Goal: Navigation & Orientation: Find specific page/section

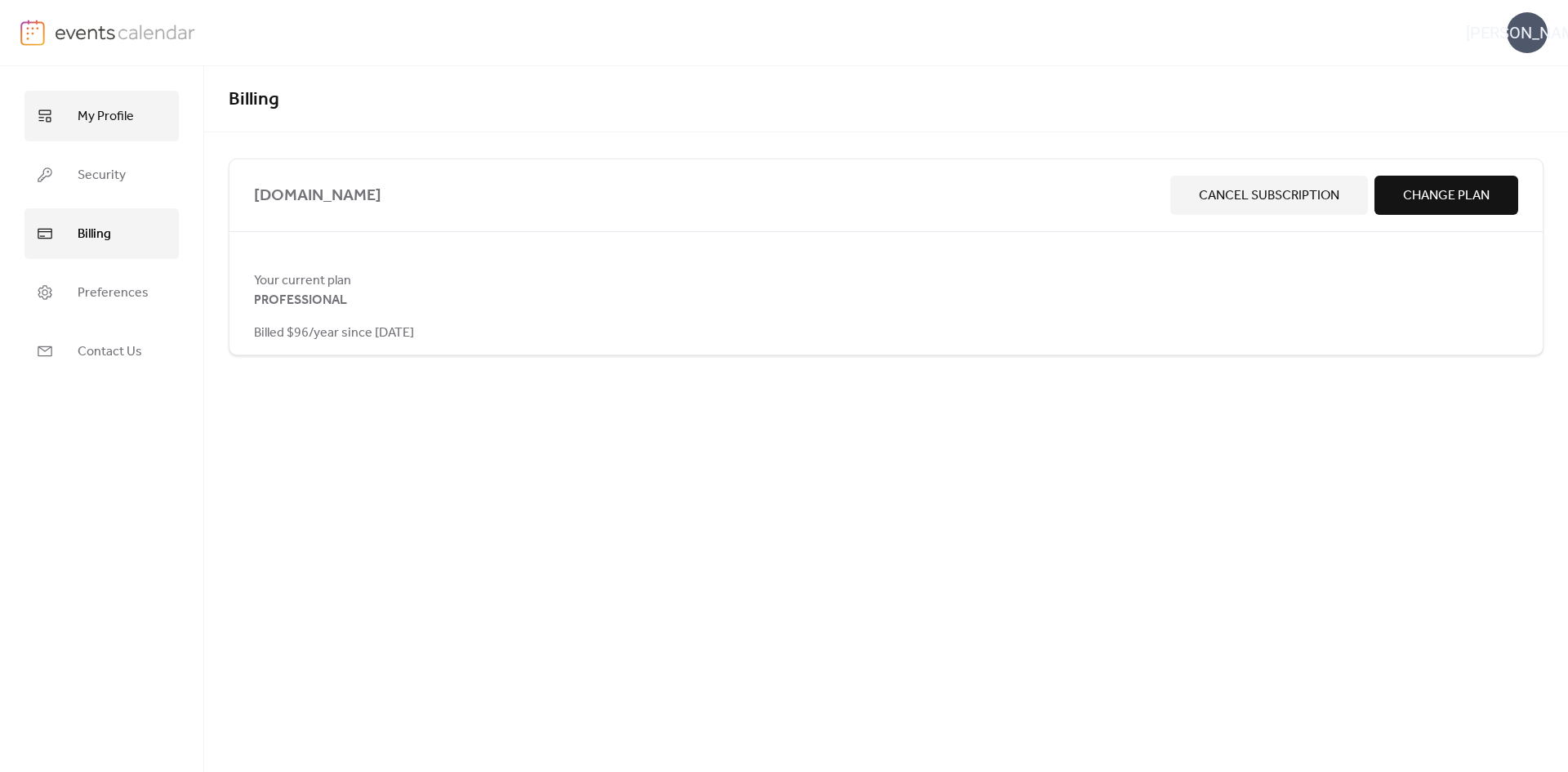
click at [139, 113] on link "My Profile" at bounding box center [102, 116] width 154 height 50
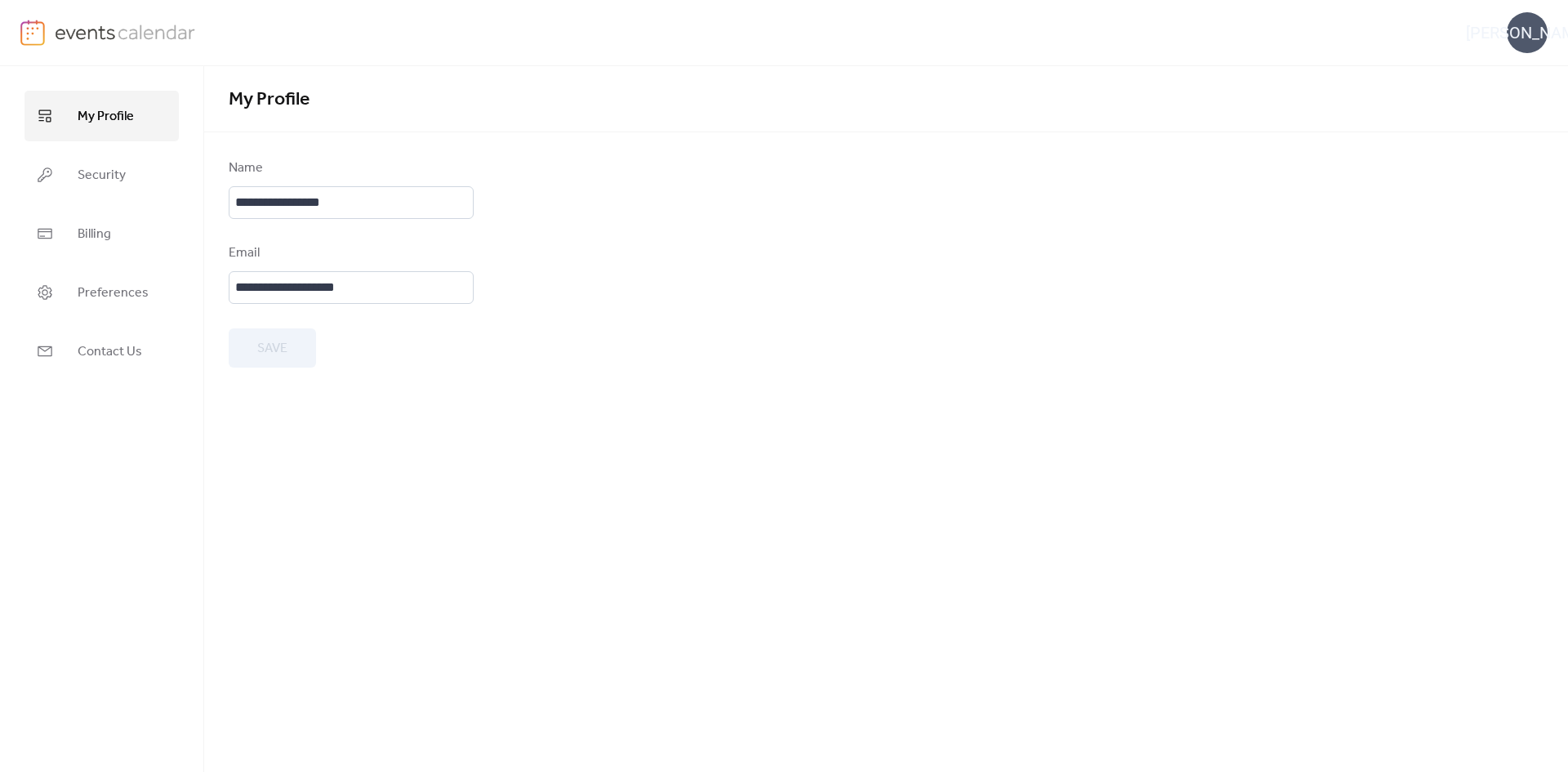
click at [77, 24] on img at bounding box center [125, 32] width 141 height 25
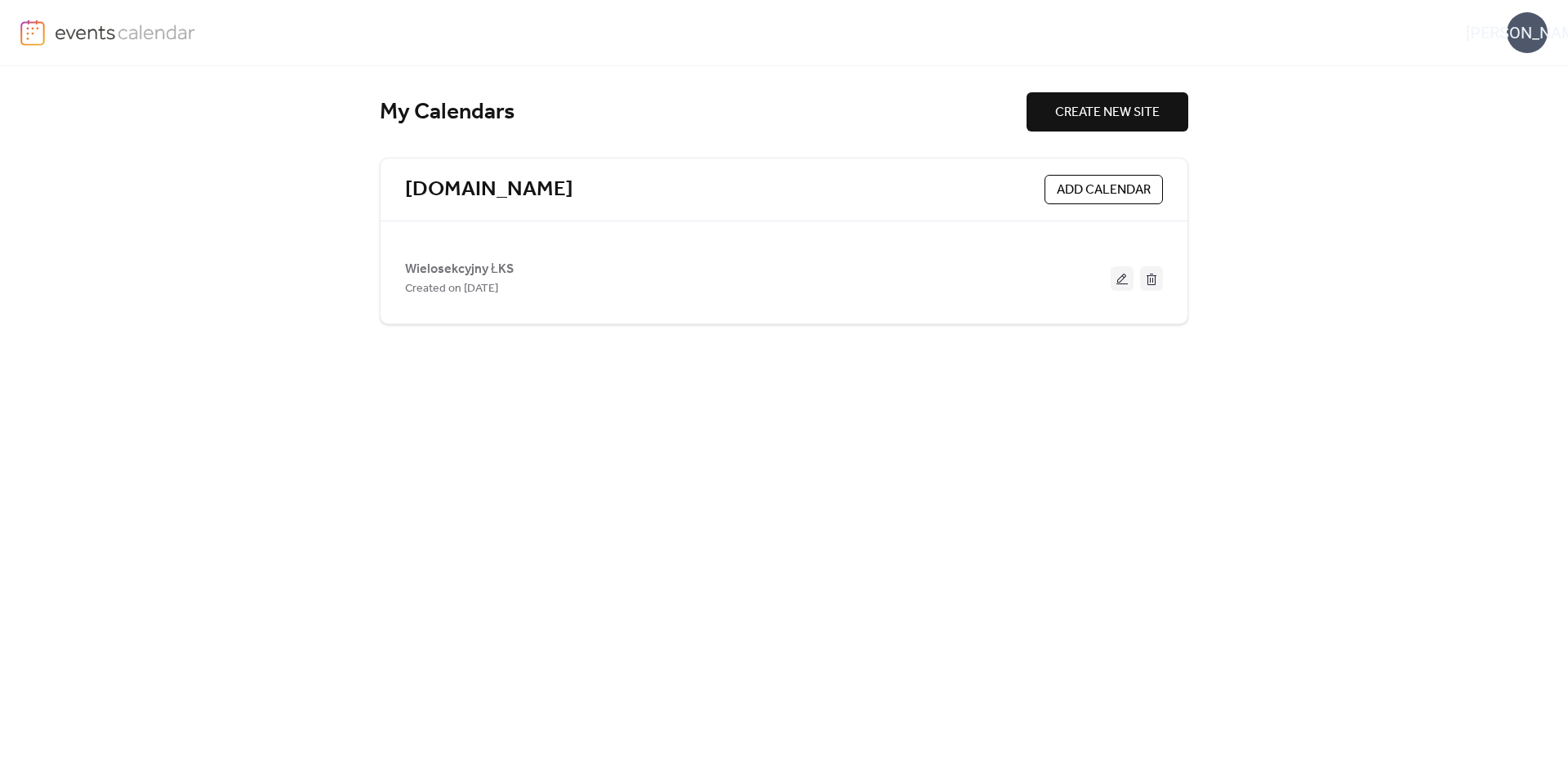
click at [1533, 34] on div "WŁ" at bounding box center [1526, 32] width 41 height 41
click at [1524, 100] on span "Contact Us" at bounding box center [1503, 106] width 64 height 20
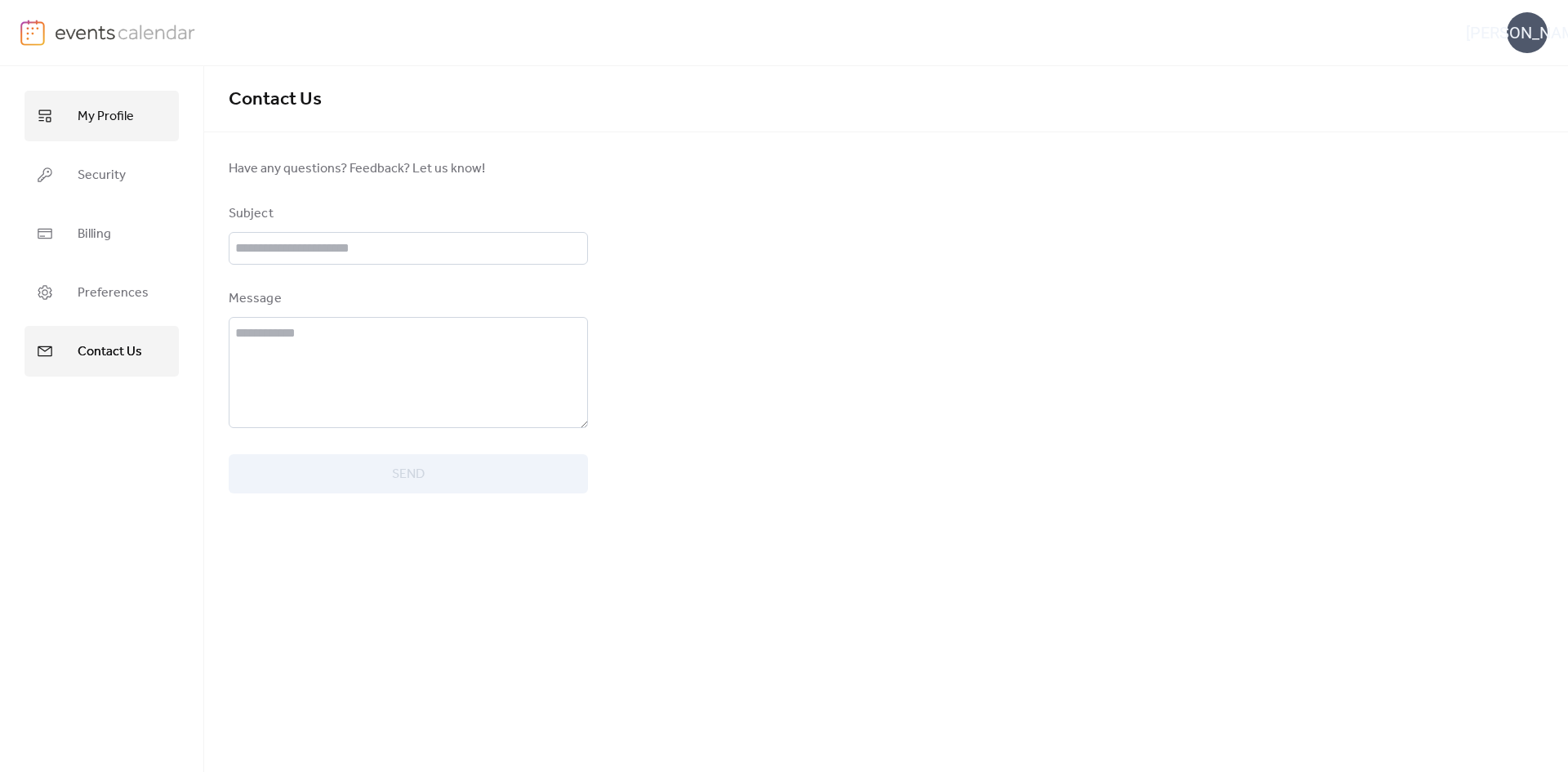
click at [75, 116] on link "My Profile" at bounding box center [102, 116] width 154 height 50
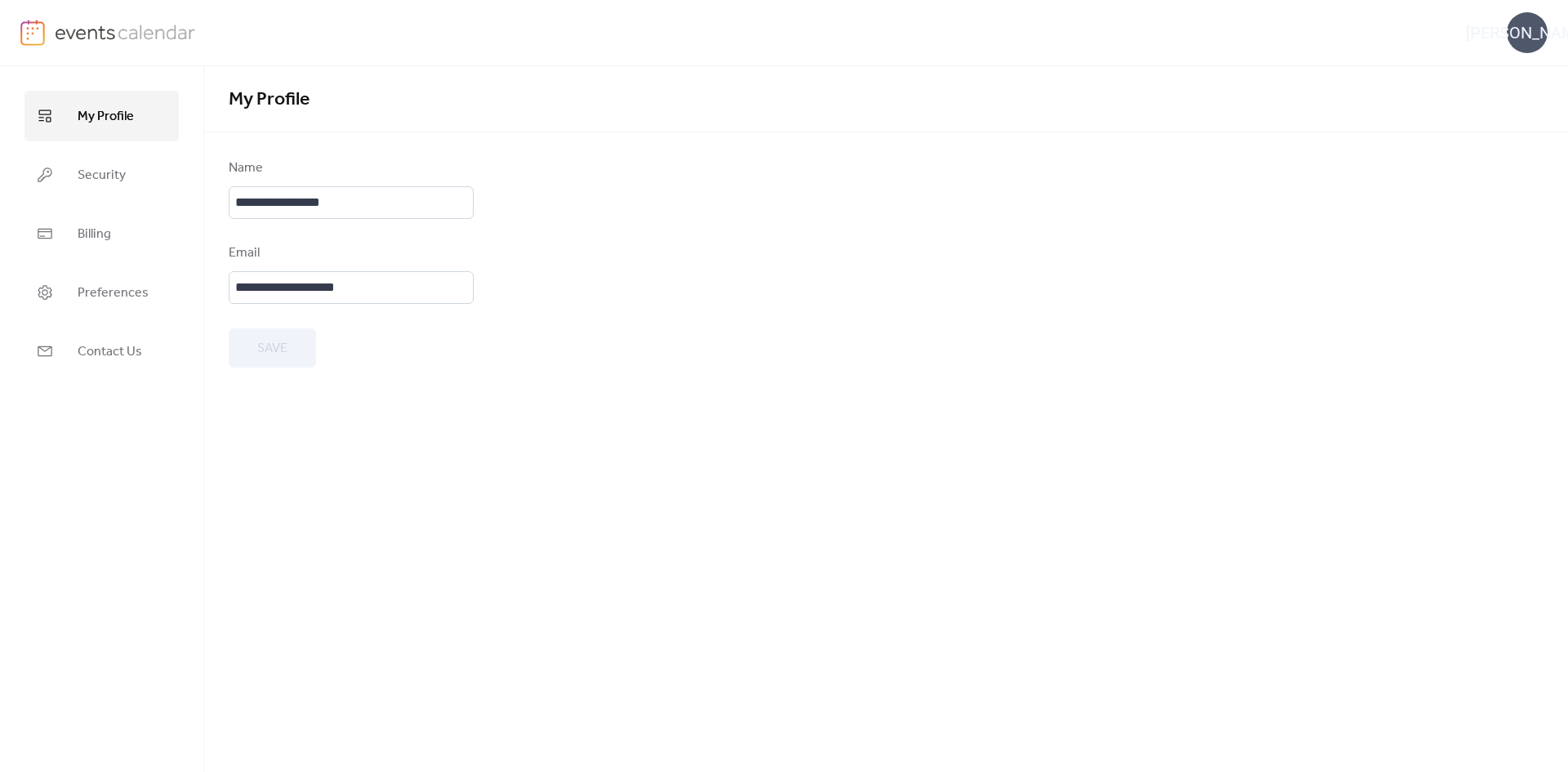
click at [100, 26] on img at bounding box center [125, 32] width 141 height 25
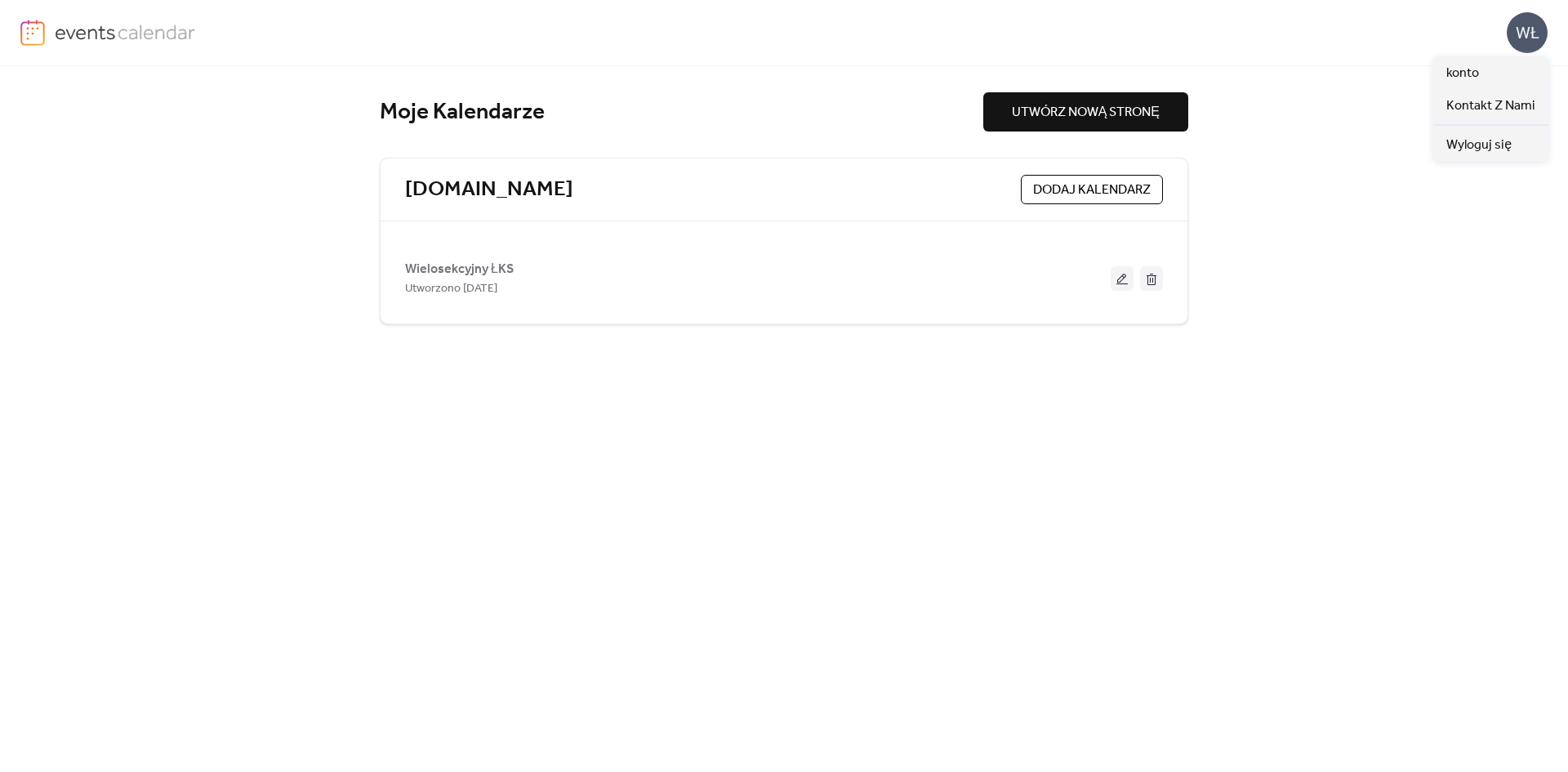
click at [1510, 25] on div "WŁ" at bounding box center [1526, 32] width 41 height 41
click at [1481, 96] on span "Kontakt Z Nami" at bounding box center [1491, 106] width 89 height 20
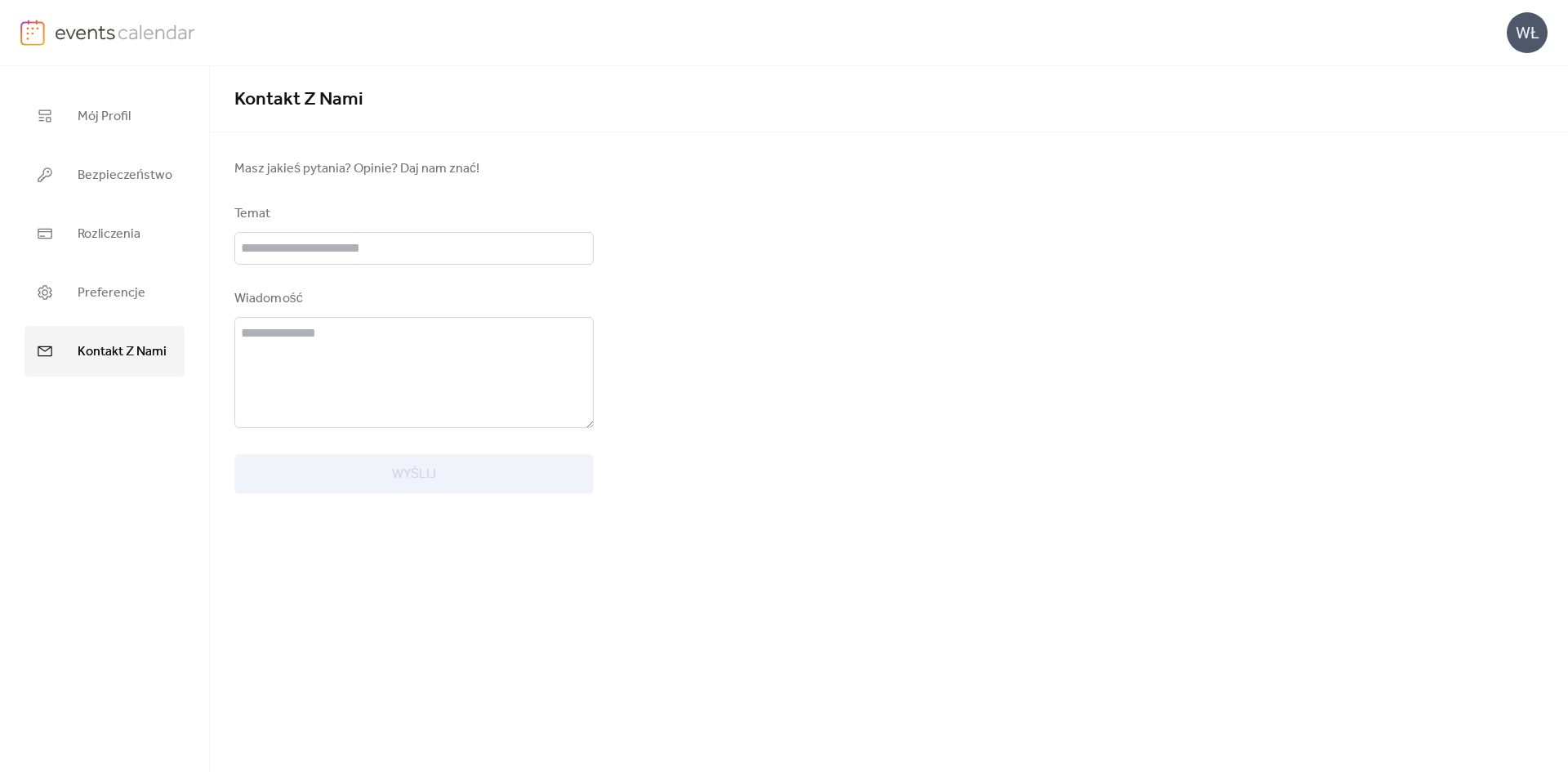
click at [130, 34] on img at bounding box center [125, 32] width 141 height 25
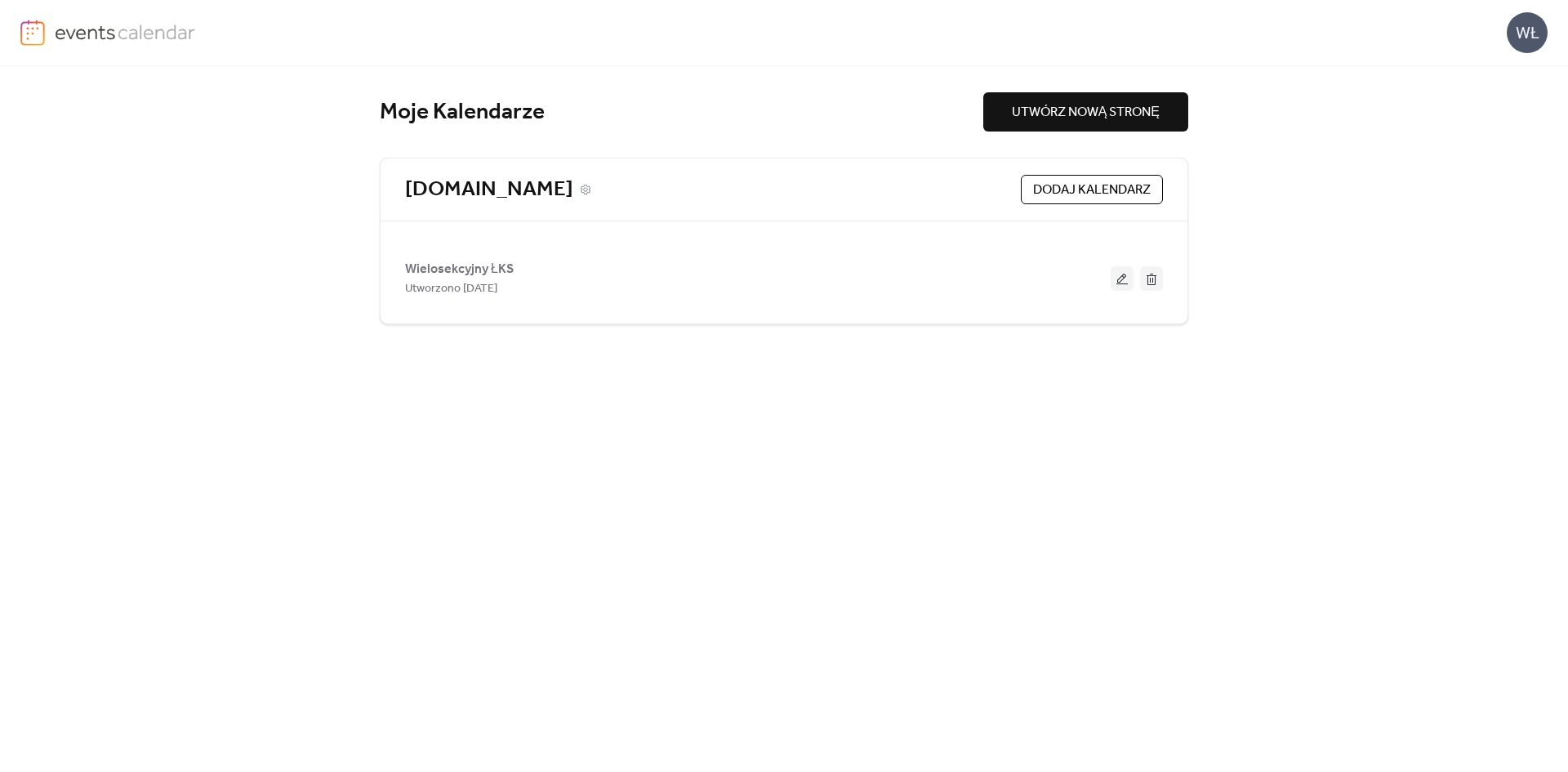
click at [449, 180] on link "[DOMAIN_NAME]" at bounding box center [489, 189] width 168 height 27
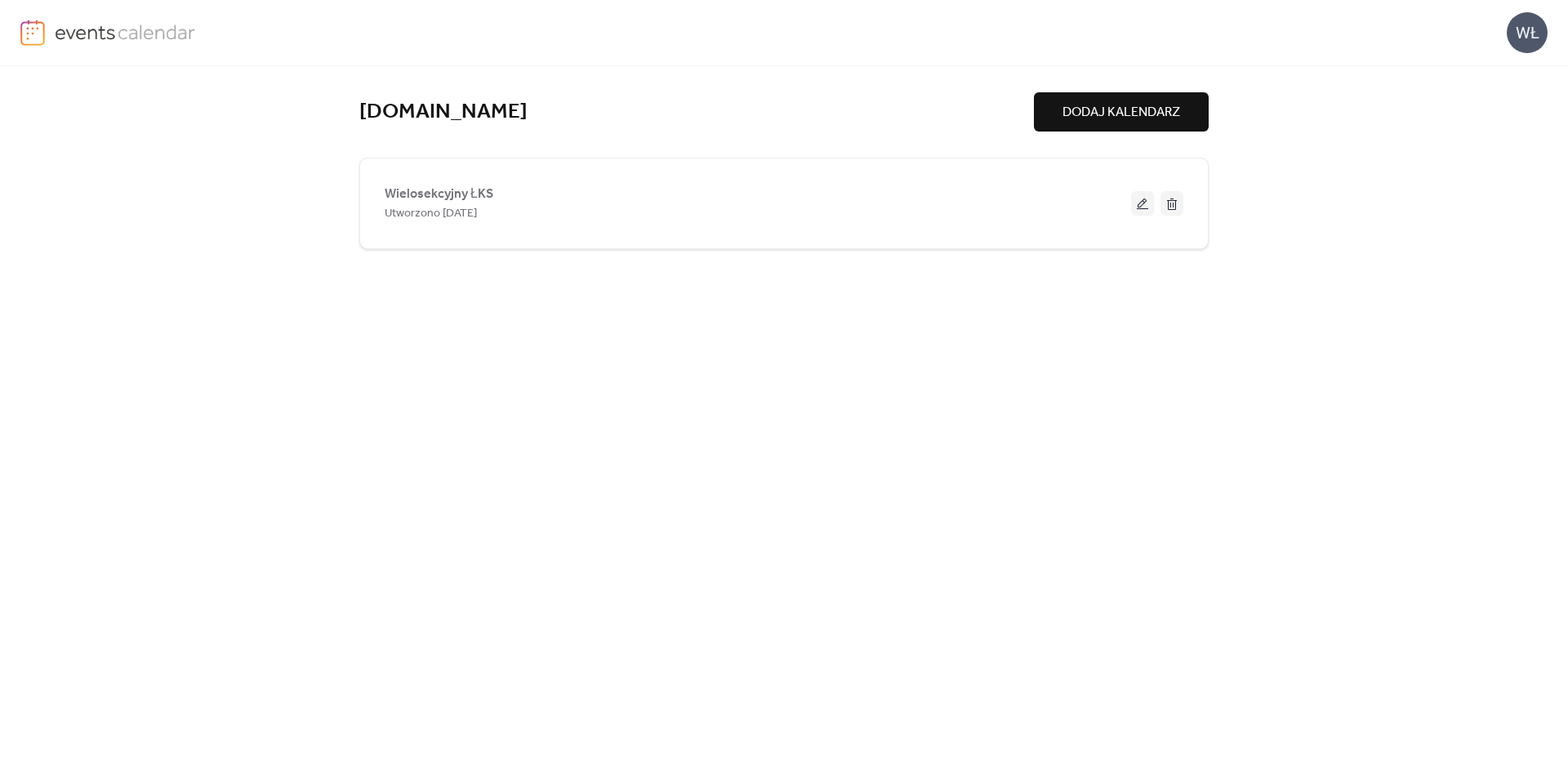
click at [1539, 31] on div "WŁ" at bounding box center [1526, 32] width 41 height 41
click at [1470, 75] on span "konto" at bounding box center [1462, 73] width 33 height 20
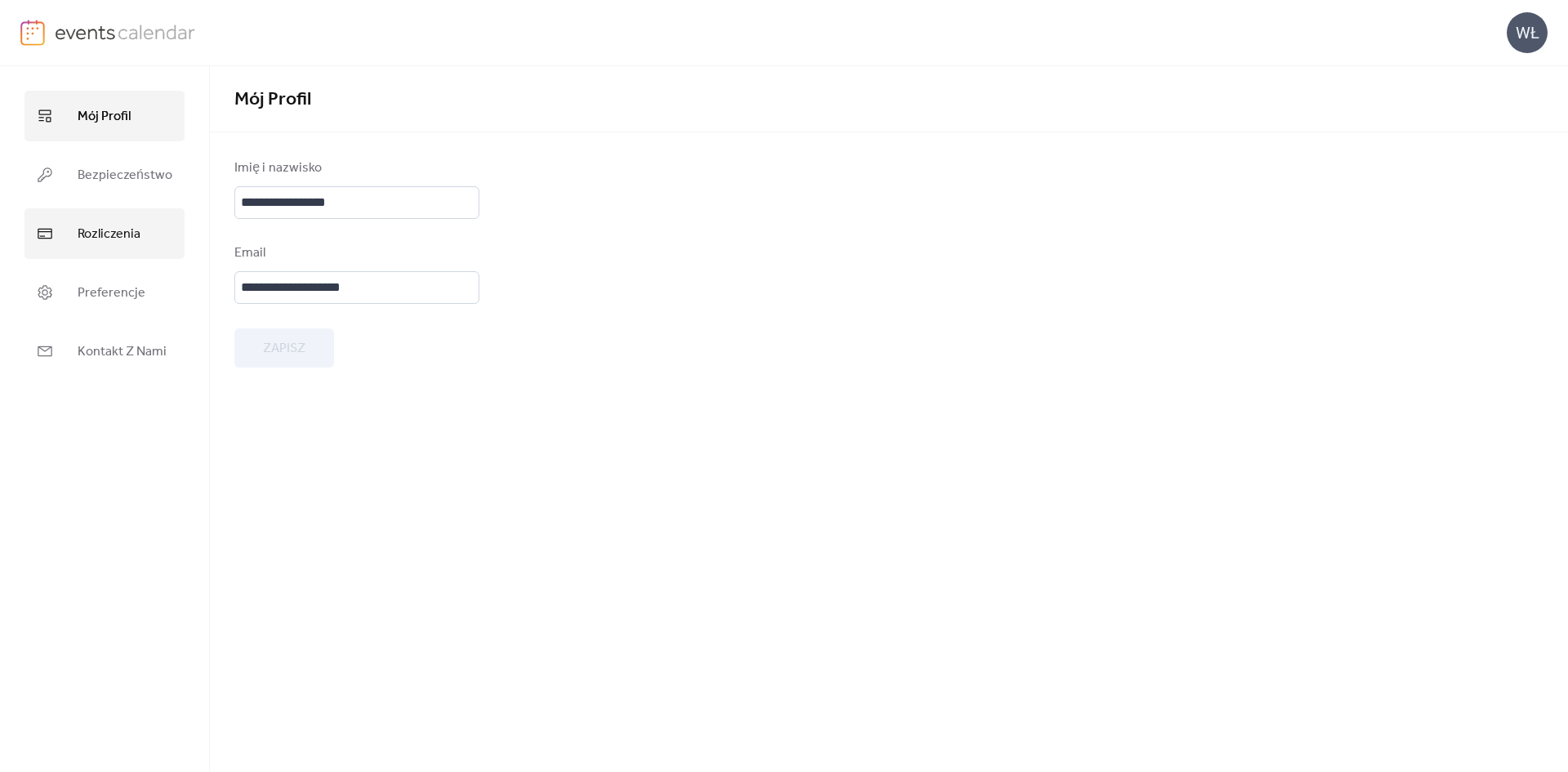
click at [129, 258] on link "Rozliczenia" at bounding box center [105, 233] width 160 height 50
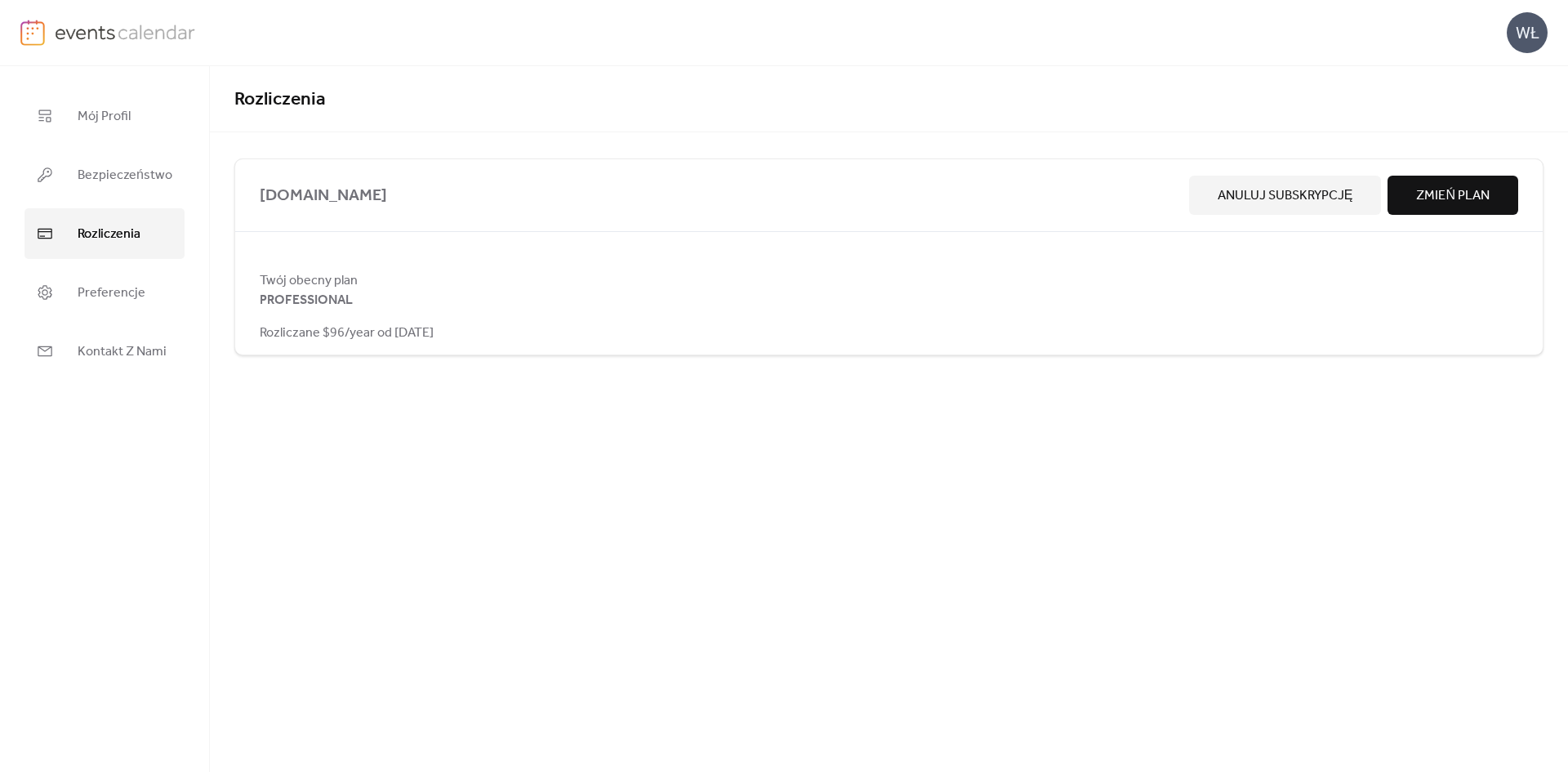
click at [1418, 193] on span "Zmień Plan" at bounding box center [1452, 196] width 73 height 20
click at [111, 280] on link "Preferencje" at bounding box center [105, 292] width 160 height 50
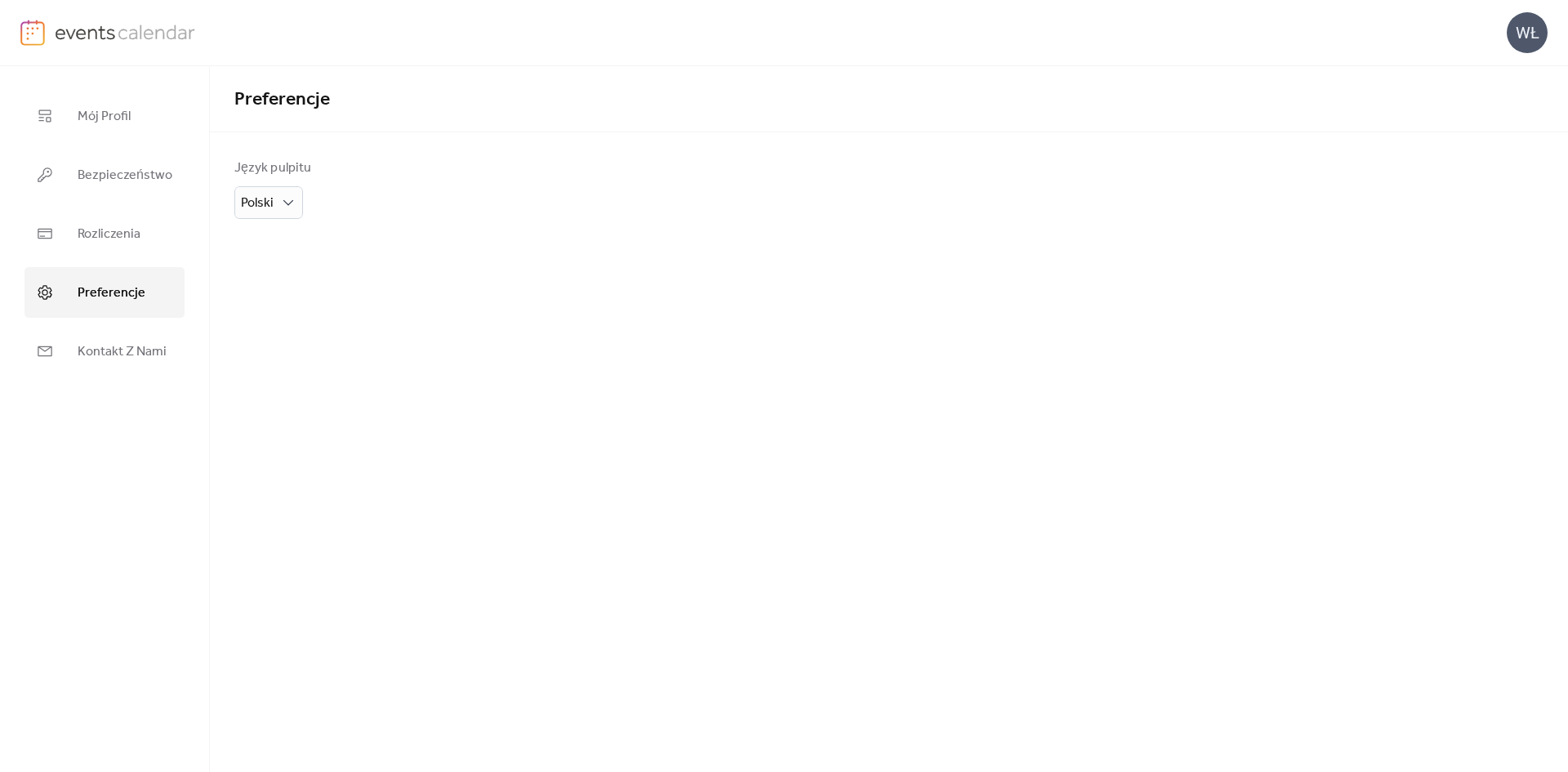
click at [133, 200] on ul "Mój Profil Bezpieczeństwo Rozliczenia Preferencje Kontakt Z Nami" at bounding box center [105, 233] width 160 height 286
click at [133, 199] on link "Bezpieczeństwo" at bounding box center [105, 174] width 160 height 50
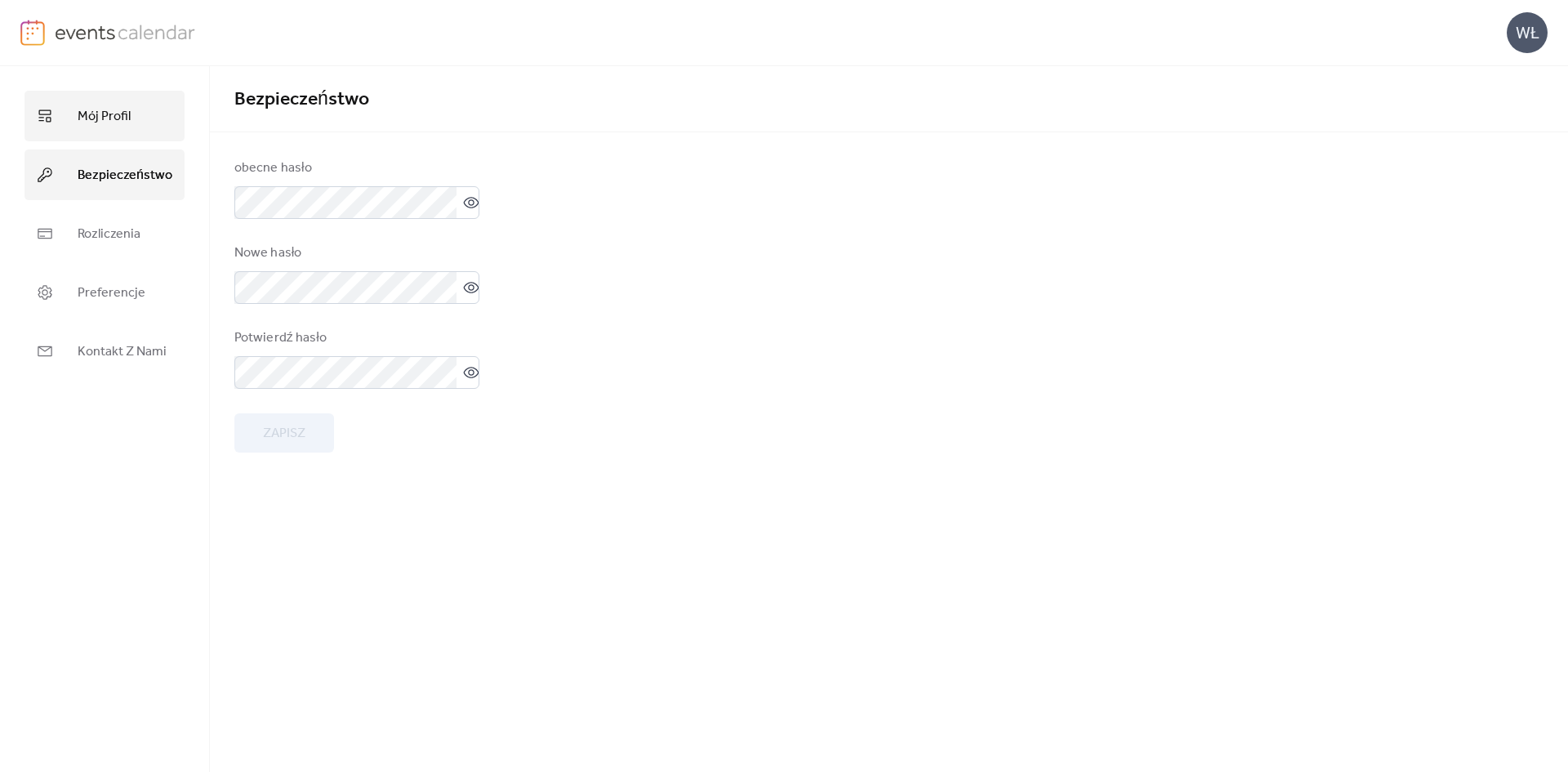
click at [120, 126] on span "Mój Profil" at bounding box center [104, 117] width 53 height 26
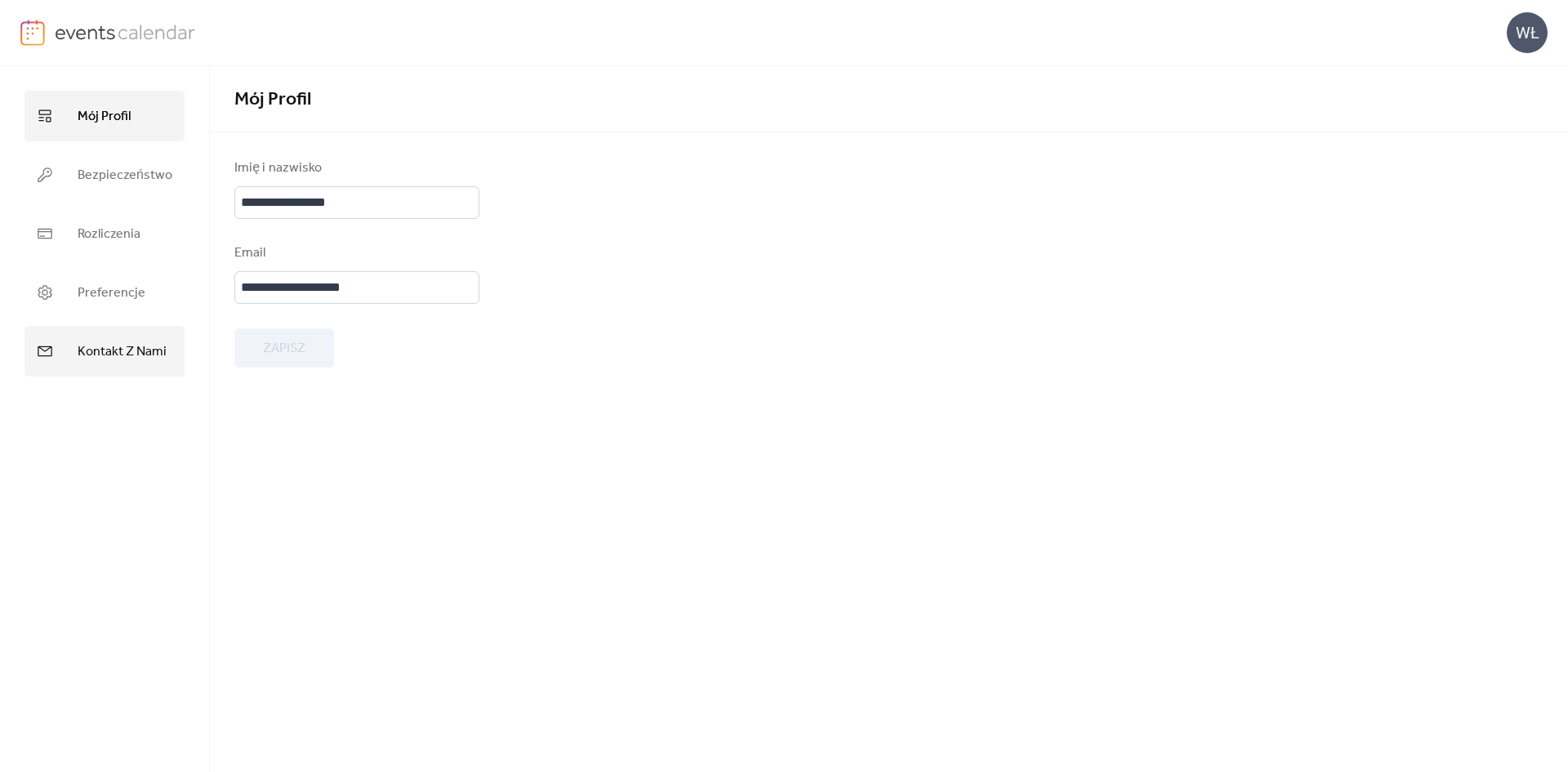
click at [109, 355] on span "Kontakt Z Nami" at bounding box center [122, 352] width 89 height 26
